Goal: Find specific page/section: Find specific page/section

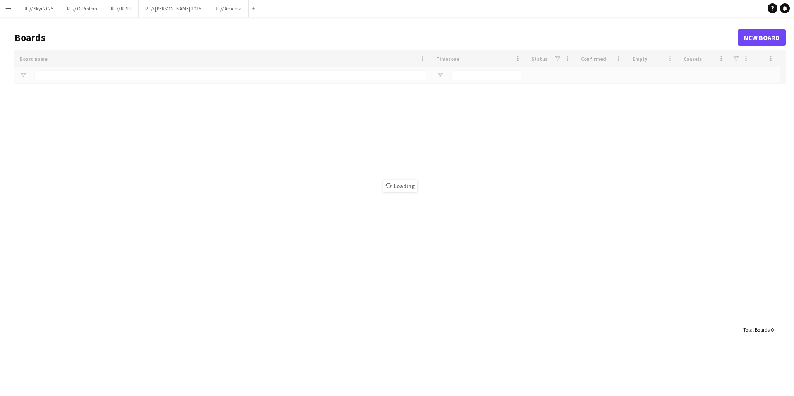
type input "**********"
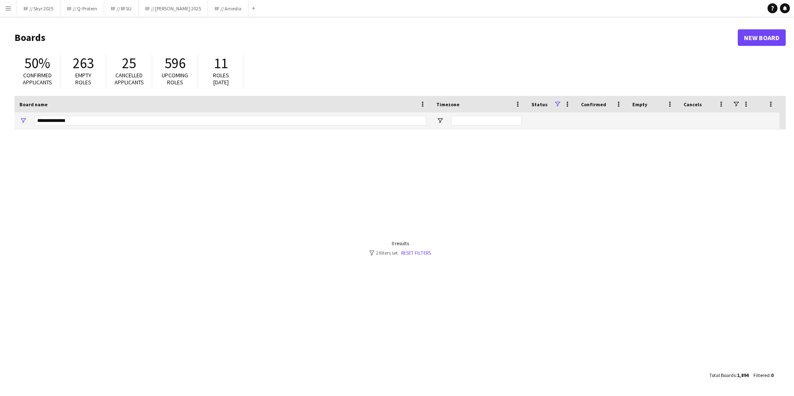
click at [6, 8] on app-icon "Menu" at bounding box center [8, 8] width 7 height 7
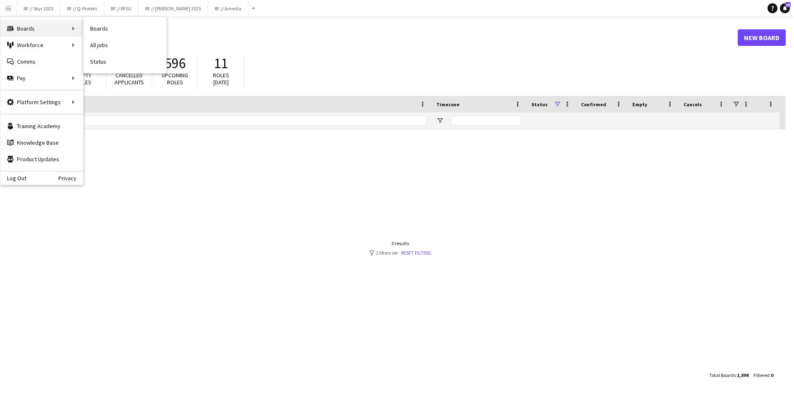
click at [55, 33] on div "Boards Boards" at bounding box center [41, 28] width 83 height 17
click at [103, 49] on link "All jobs" at bounding box center [124, 45] width 83 height 17
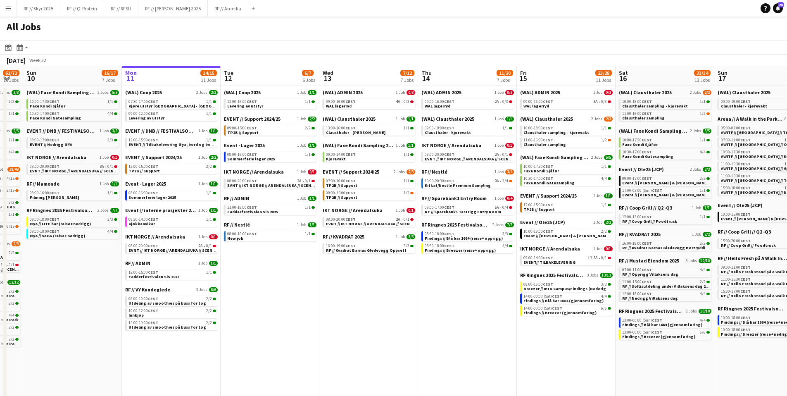
scroll to position [0, 245]
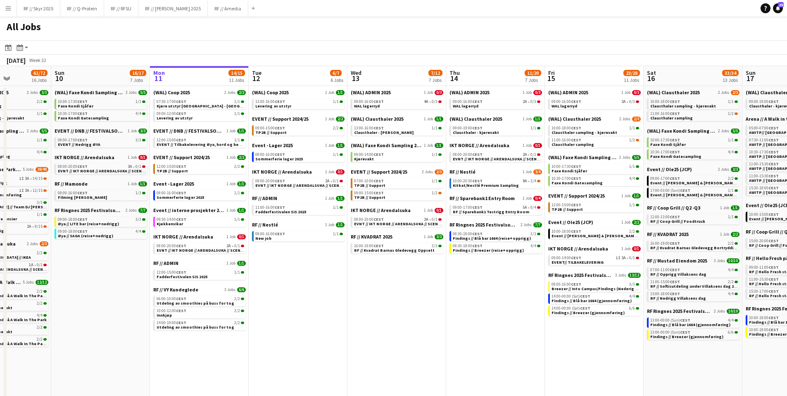
click at [531, 143] on app-all-jobs "All Jobs Date picker [DATE] [DATE] [DATE] M [DATE] T [DATE] W [DATE] T [DATE] F…" at bounding box center [393, 246] width 787 height 458
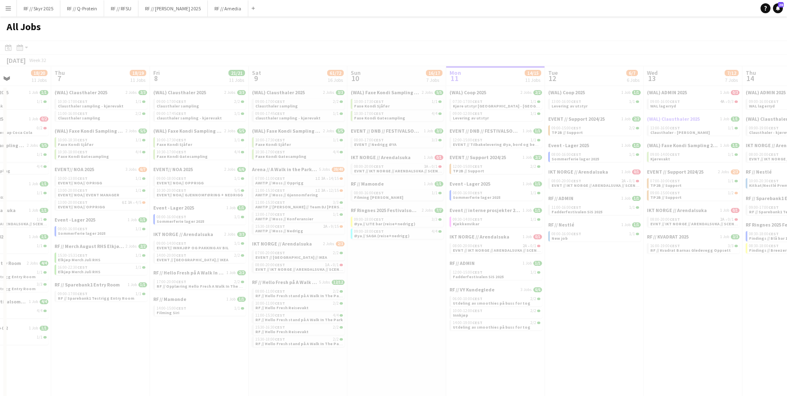
drag, startPoint x: 136, startPoint y: 115, endPoint x: 652, endPoint y: 122, distance: 515.9
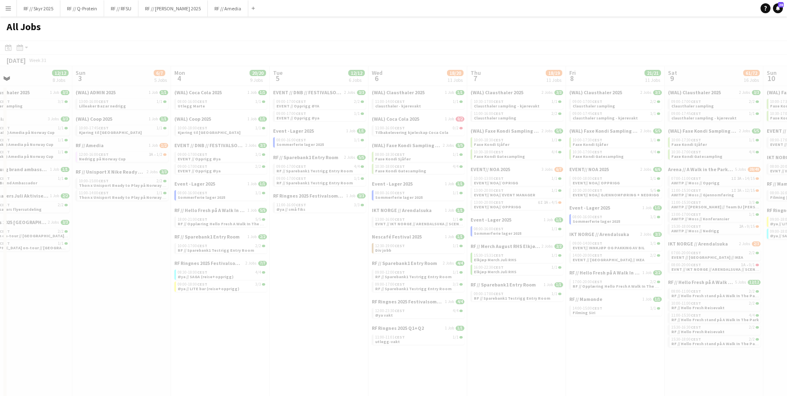
drag, startPoint x: 234, startPoint y: 114, endPoint x: 655, endPoint y: 122, distance: 420.8
click at [639, 122] on app-all-jobs "All Jobs Date picker [DATE] [DATE] [DATE] M [DATE] T [DATE] W [DATE] T [DATE] F…" at bounding box center [393, 246] width 787 height 458
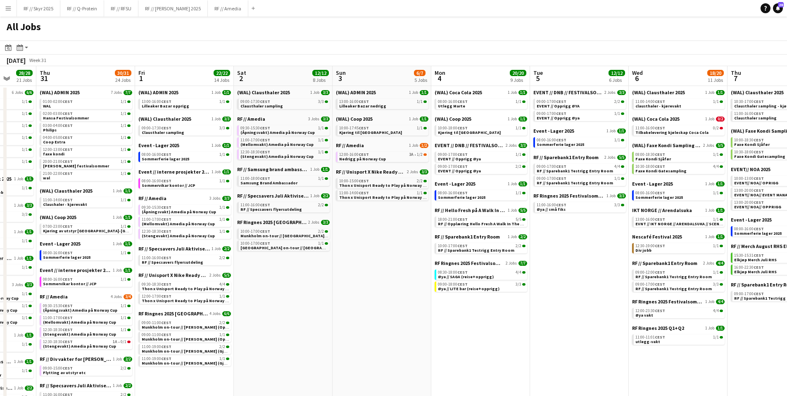
scroll to position [0, 204]
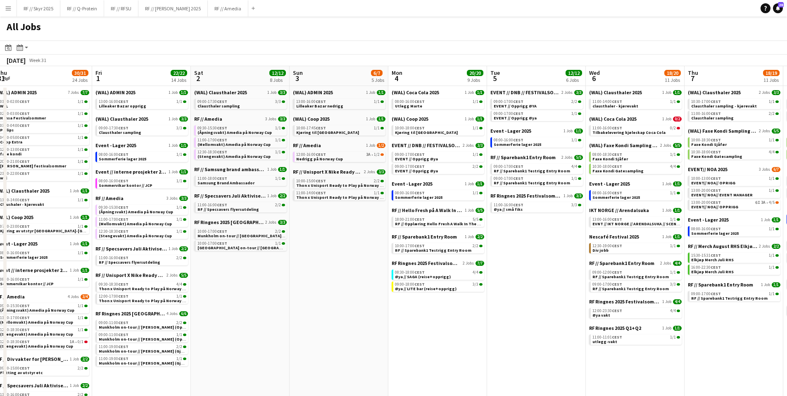
click at [695, 185] on app-all-jobs "All Jobs Date picker [DATE] [DATE] [DATE] M [DATE] T [DATE] W [DATE] T [DATE] F…" at bounding box center [393, 286] width 787 height 538
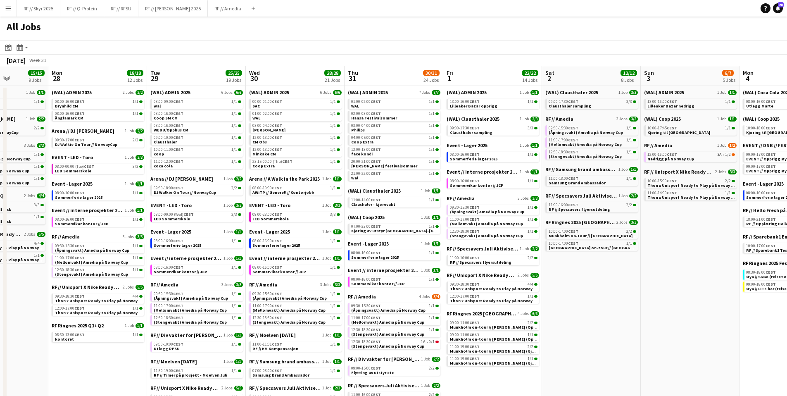
click at [338, 155] on app-all-jobs "All Jobs Date picker [DATE] [DATE] [DATE] M [DATE] T [DATE] W [DATE] T [DATE] F…" at bounding box center [393, 286] width 787 height 538
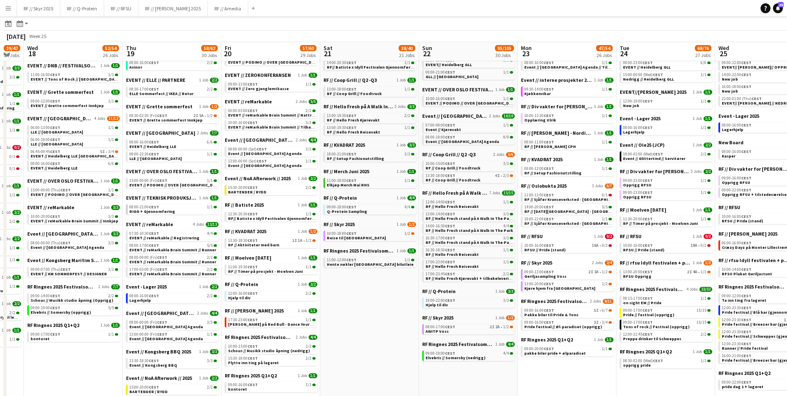
scroll to position [281, 0]
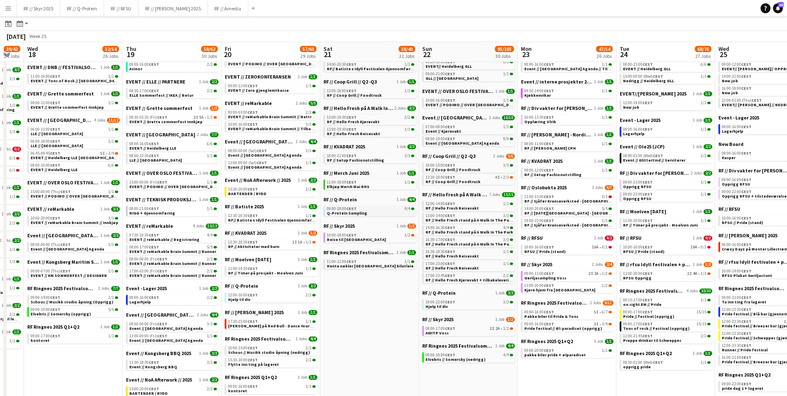
click at [361, 209] on div "09:00-18:00 CEST 4/4" at bounding box center [371, 209] width 88 height 4
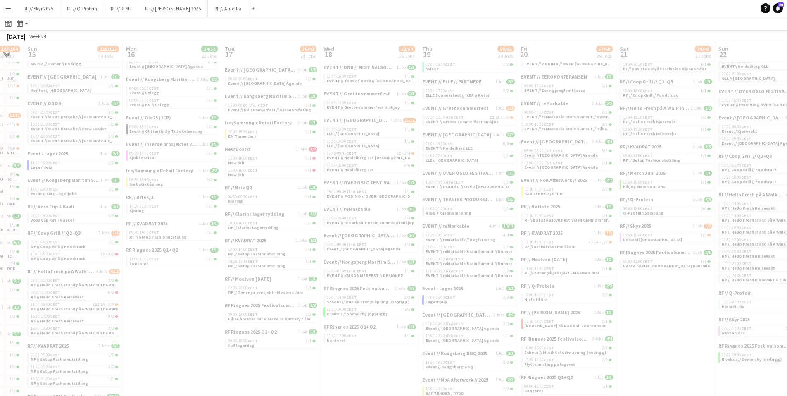
scroll to position [0, 174]
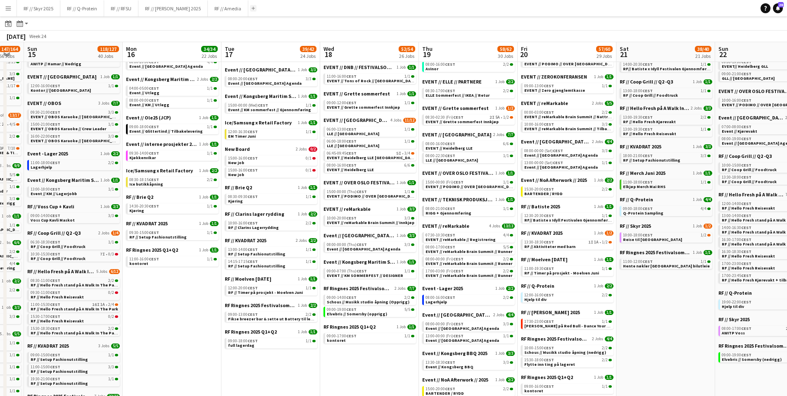
click at [252, 10] on app-icon "Add" at bounding box center [253, 8] width 3 height 3
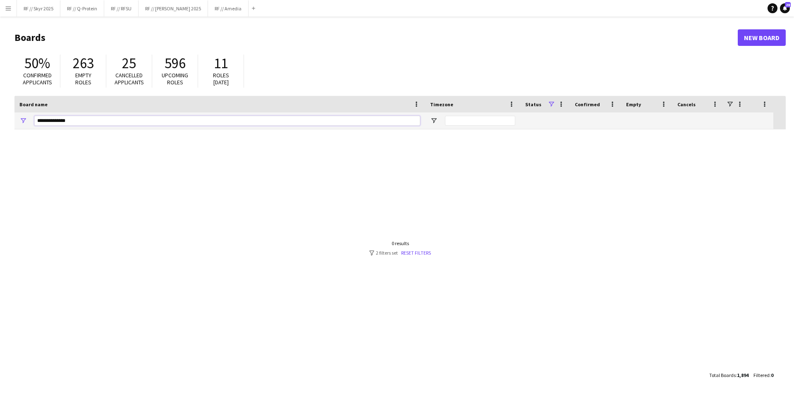
click at [97, 124] on input "**********" at bounding box center [227, 121] width 386 height 10
click at [78, 120] on input "**********" at bounding box center [230, 121] width 392 height 10
drag, startPoint x: 64, startPoint y: 119, endPoint x: 18, endPoint y: 107, distance: 47.3
click at [18, 107] on div "Board name Timezone Status Confirmed" at bounding box center [396, 112] width 765 height 33
type input "***"
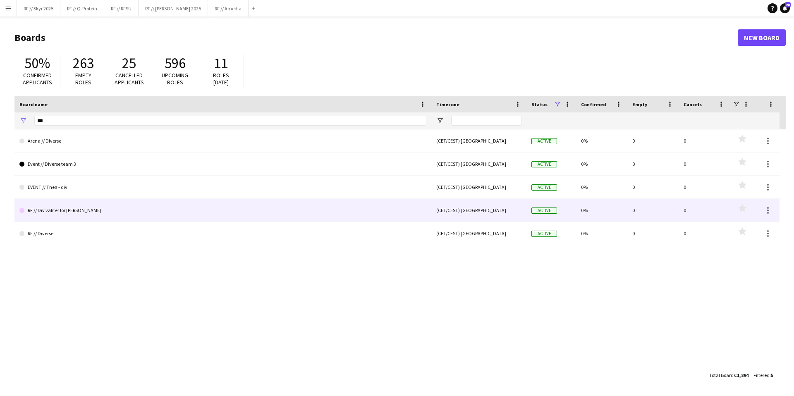
click at [68, 208] on link "RF // Div vakter for [PERSON_NAME]" at bounding box center [222, 210] width 407 height 23
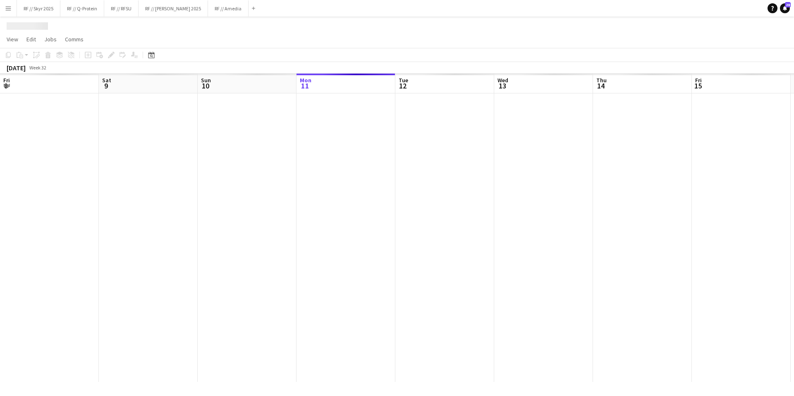
scroll to position [0, 198]
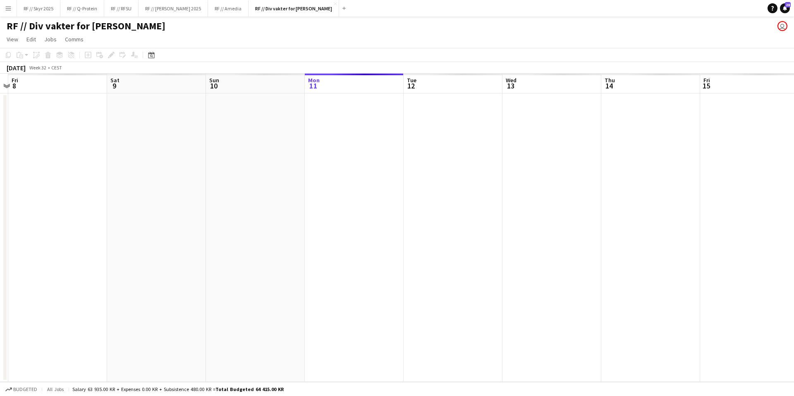
drag, startPoint x: 338, startPoint y: 162, endPoint x: 647, endPoint y: 179, distance: 309.6
click at [647, 179] on app-calendar-viewport "Wed 6 Thu 7 Fri 8 Sat 9 Sun 10 Mon 11 Tue 12 Wed 13 Thu 14 Fri 15 Sat 16 Sun 17…" at bounding box center [397, 228] width 794 height 308
drag, startPoint x: 138, startPoint y: 139, endPoint x: 626, endPoint y: 155, distance: 488.0
click at [632, 156] on app-calendar-viewport "Sat 2 Sun 3 Mon 4 Tue 5 Wed 6 Thu 7 Fri 8 Sat 9 Sun 10 Mon 11 Tue 12 Wed 13 Thu…" at bounding box center [397, 228] width 794 height 308
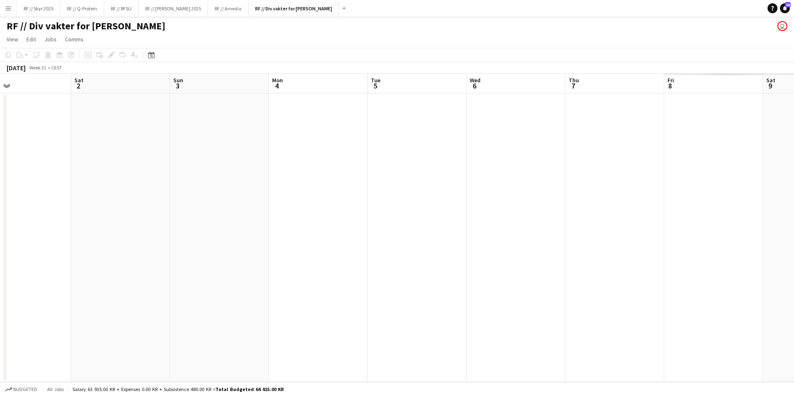
drag, startPoint x: 283, startPoint y: 125, endPoint x: 663, endPoint y: 144, distance: 380.3
click at [663, 144] on app-calendar-viewport "Wed 30 Thu 31 2/2 1 Job Fri 1 Sat 2 Sun 3 Mon 4 Tue 5 Wed 6 Thu 7 Fri 8 Sat 9 S…" at bounding box center [397, 228] width 794 height 308
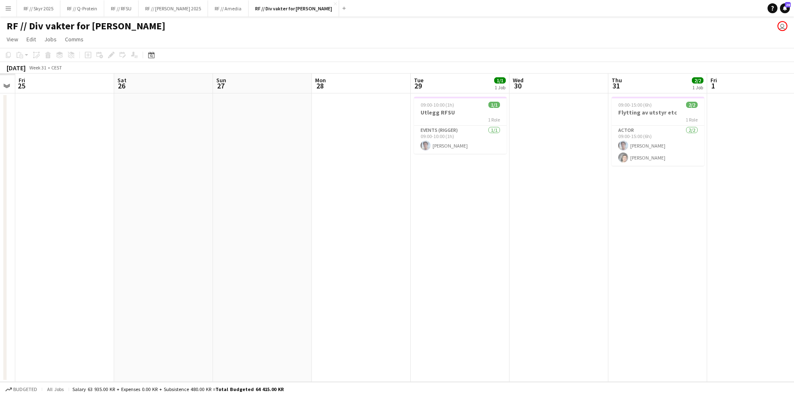
drag, startPoint x: 151, startPoint y: 139, endPoint x: 446, endPoint y: 145, distance: 294.8
click at [446, 145] on app-calendar-viewport "Wed 23 Thu 24 Fri 25 Sat 26 Sun 27 Mon 28 Tue 29 1/1 1 Job Wed 30 Thu 31 2/2 1 …" at bounding box center [397, 228] width 794 height 308
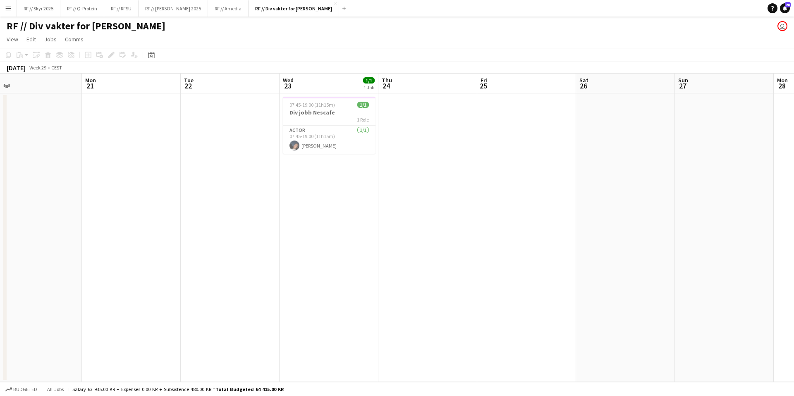
drag, startPoint x: 146, startPoint y: 125, endPoint x: 603, endPoint y: 149, distance: 457.8
click at [603, 149] on app-calendar-viewport "Fri 18 1/2 1 Job Sat 19 Sun 20 Mon 21 Tue 22 Wed 23 1/1 1 Job Thu 24 Fri 25 Sat…" at bounding box center [397, 228] width 794 height 308
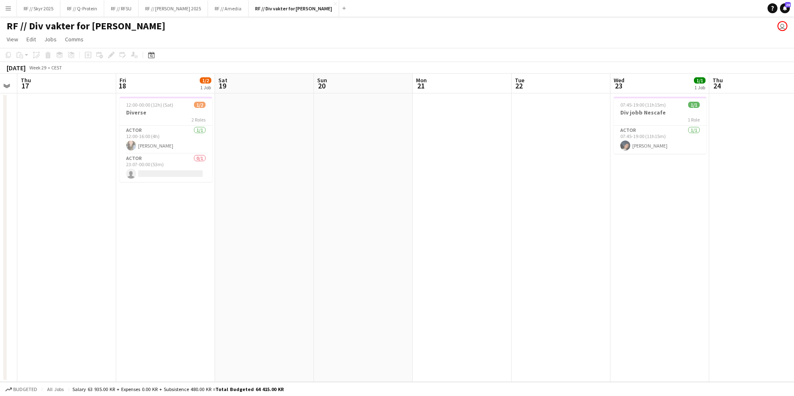
scroll to position [0, 260]
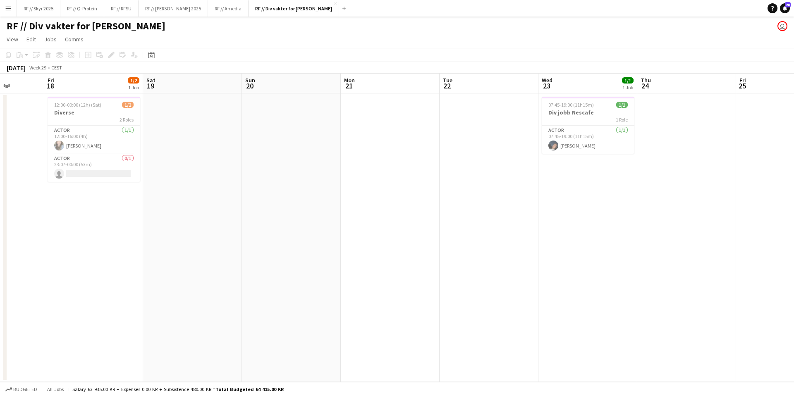
drag, startPoint x: 295, startPoint y: 162, endPoint x: 677, endPoint y: 136, distance: 382.8
click at [677, 136] on app-calendar-viewport "Tue 15 Wed 16 Thu 17 Fri 18 1/2 1 Job Sat 19 Sun 20 Mon 21 Tue 22 Wed 23 1/1 1 …" at bounding box center [397, 228] width 794 height 308
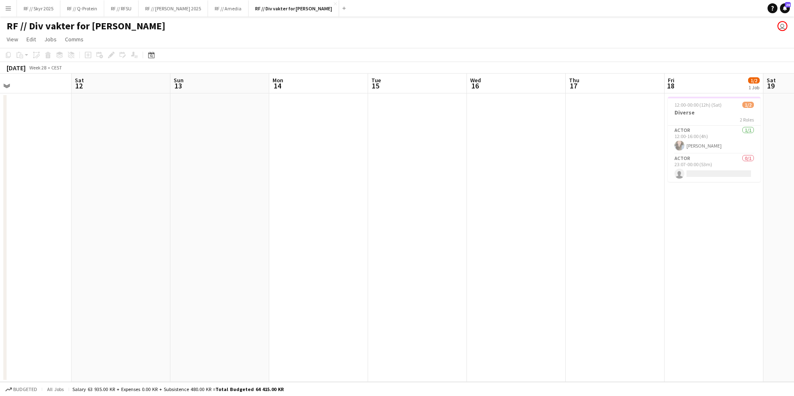
drag, startPoint x: 189, startPoint y: 130, endPoint x: 584, endPoint y: 182, distance: 398.5
click at [596, 182] on app-calendar-viewport "Tue 8 Wed 9 1/1 1 Job Thu 10 Fri 11 Sat 12 Sun 13 Mon 14 Tue 15 Wed 16 Thu 17 F…" at bounding box center [397, 228] width 794 height 308
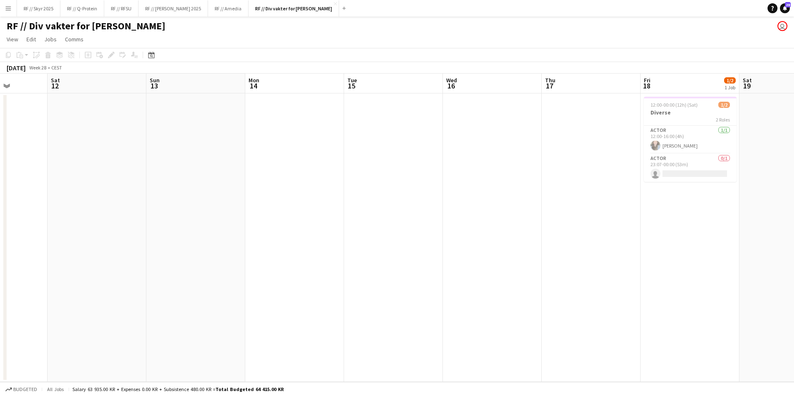
scroll to position [0, 248]
click at [521, 112] on app-date-cell at bounding box center [493, 237] width 99 height 289
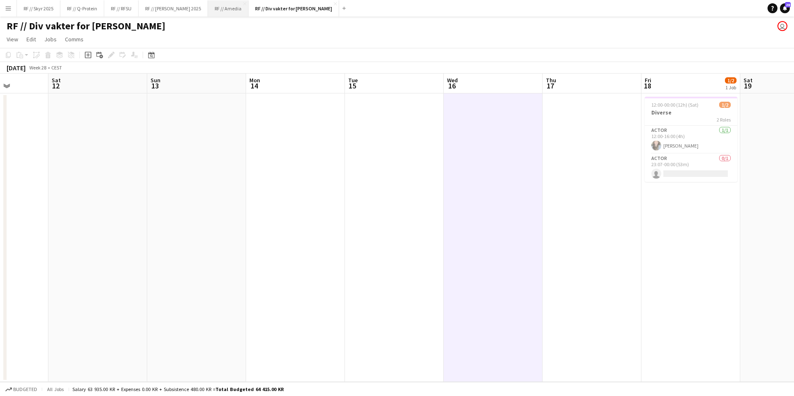
click at [229, 8] on button "RF // Amedia Close" at bounding box center [228, 8] width 41 height 16
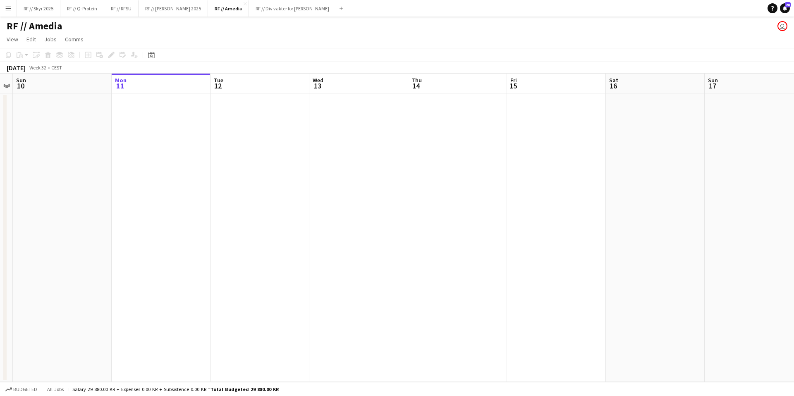
drag, startPoint x: 301, startPoint y: 178, endPoint x: 714, endPoint y: 181, distance: 413.4
click at [708, 182] on app-calendar-viewport "Fri 8 Sat 9 Sun 10 Mon 11 Tue 12 Wed 13 Thu 14 Fri 15 Sat 16 Sun 17 Mon 18 Tue …" at bounding box center [397, 228] width 794 height 308
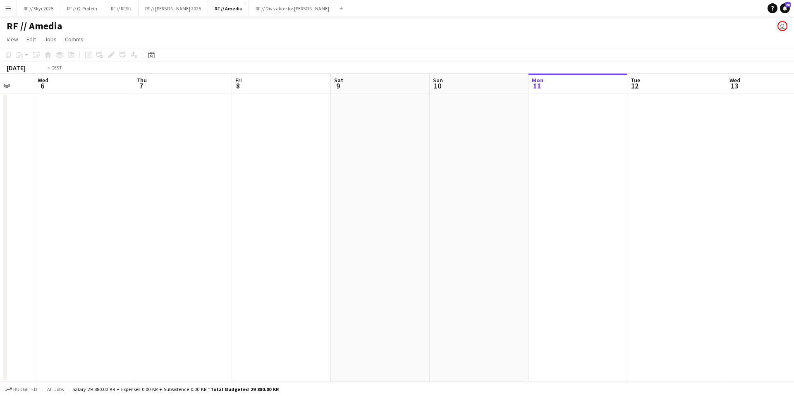
drag, startPoint x: 181, startPoint y: 151, endPoint x: 509, endPoint y: 160, distance: 327.5
click at [507, 160] on app-calendar-viewport "Sun 3 Mon 4 Tue 5 Wed 6 Thu 7 Fri 8 Sat 9 Sun 10 Mon 11 Tue 12 Wed 13 Thu 14 Fr…" at bounding box center [397, 228] width 794 height 308
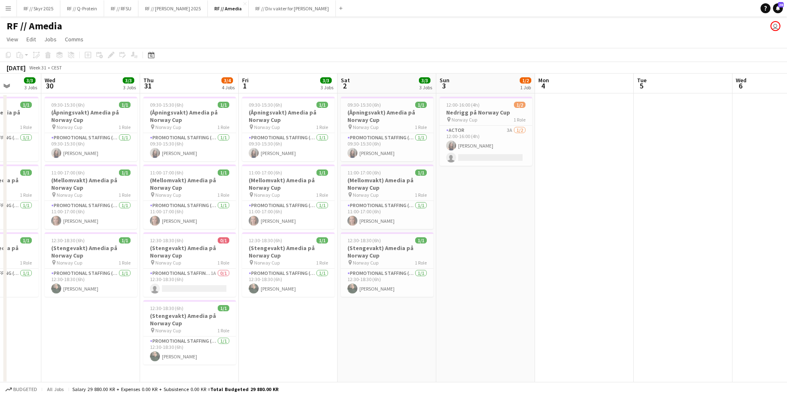
drag, startPoint x: 193, startPoint y: 149, endPoint x: 575, endPoint y: 151, distance: 381.5
click at [575, 151] on app-calendar-viewport "Sun 27 3/3 3 Jobs Mon 28 3/3 3 Jobs Tue 29 3/3 3 Jobs Wed 30 3/3 3 Jobs Thu 31 …" at bounding box center [393, 229] width 787 height 310
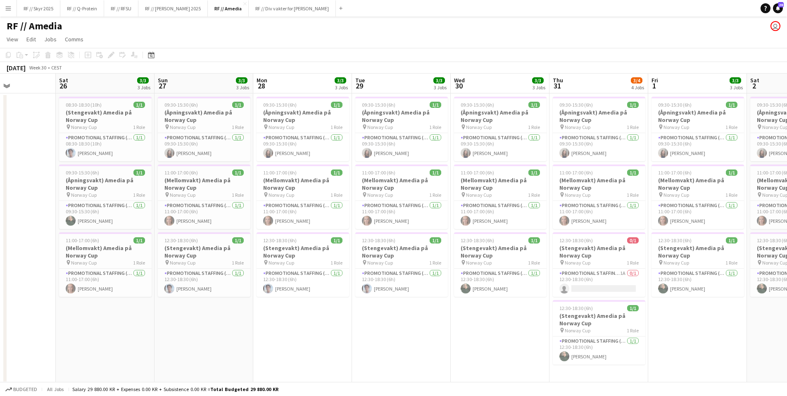
scroll to position [0, 231]
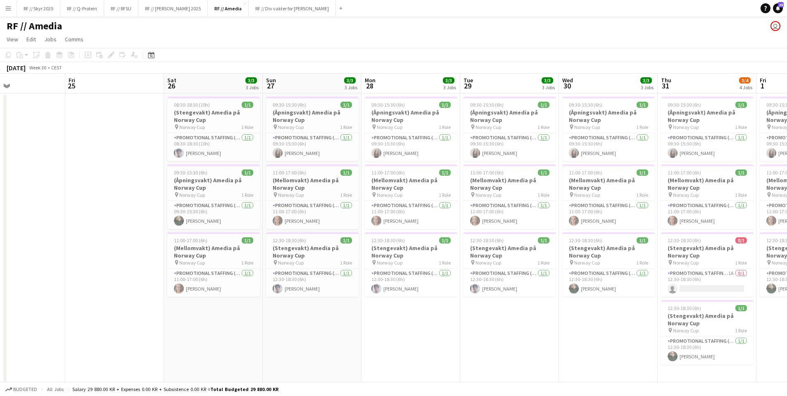
drag, startPoint x: 280, startPoint y: 147, endPoint x: 742, endPoint y: 144, distance: 461.3
click at [742, 144] on app-calendar-viewport "Tue 22 Wed 23 4/4 1 Job Thu 24 Fri 25 Sat 26 3/3 3 Jobs Sun 27 3/3 3 Jobs Mon 2…" at bounding box center [393, 229] width 787 height 310
